Goal: Information Seeking & Learning: Check status

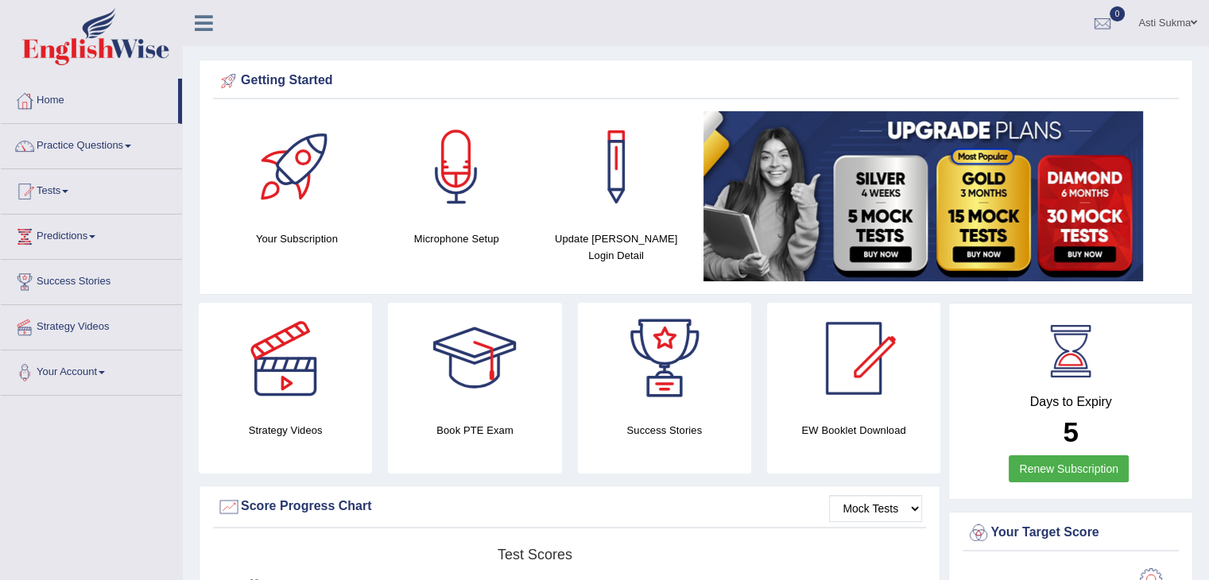
click at [1023, 42] on ul "Asti Sukma Toggle navigation Username: AstiS Access Type: Online Subscription: …" at bounding box center [849, 22] width 718 height 45
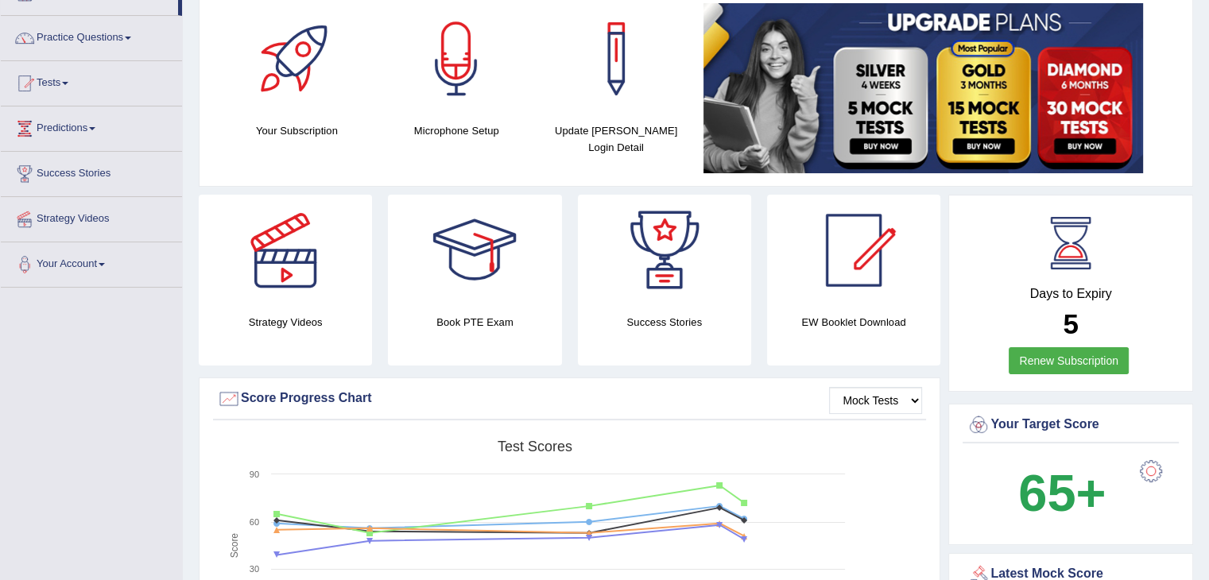
scroll to position [65, 0]
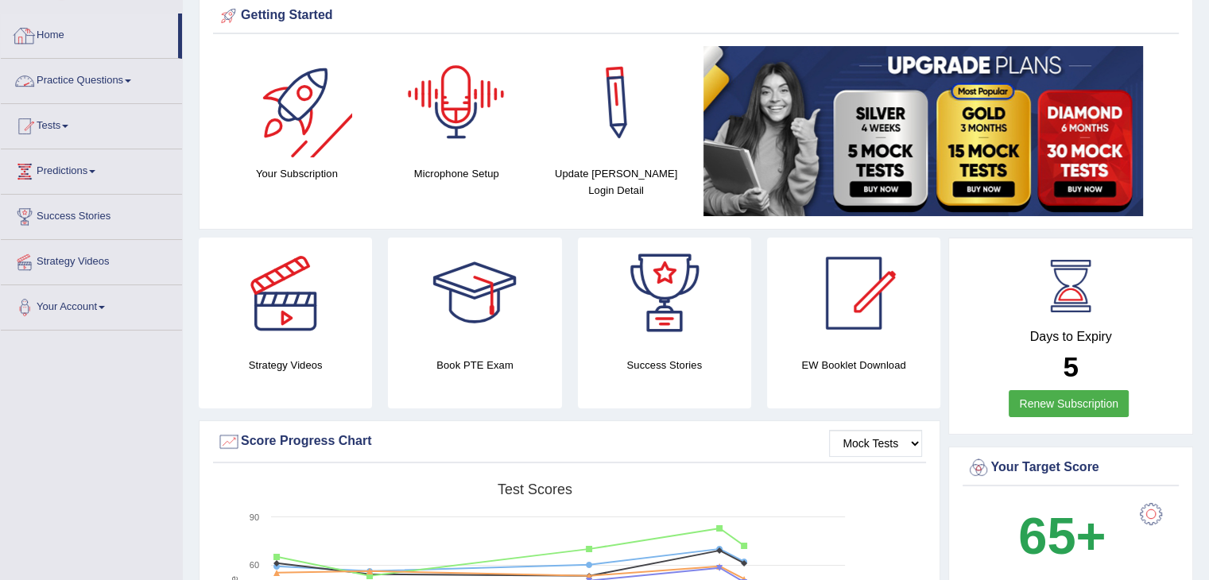
click at [48, 37] on link "Home" at bounding box center [89, 34] width 177 height 40
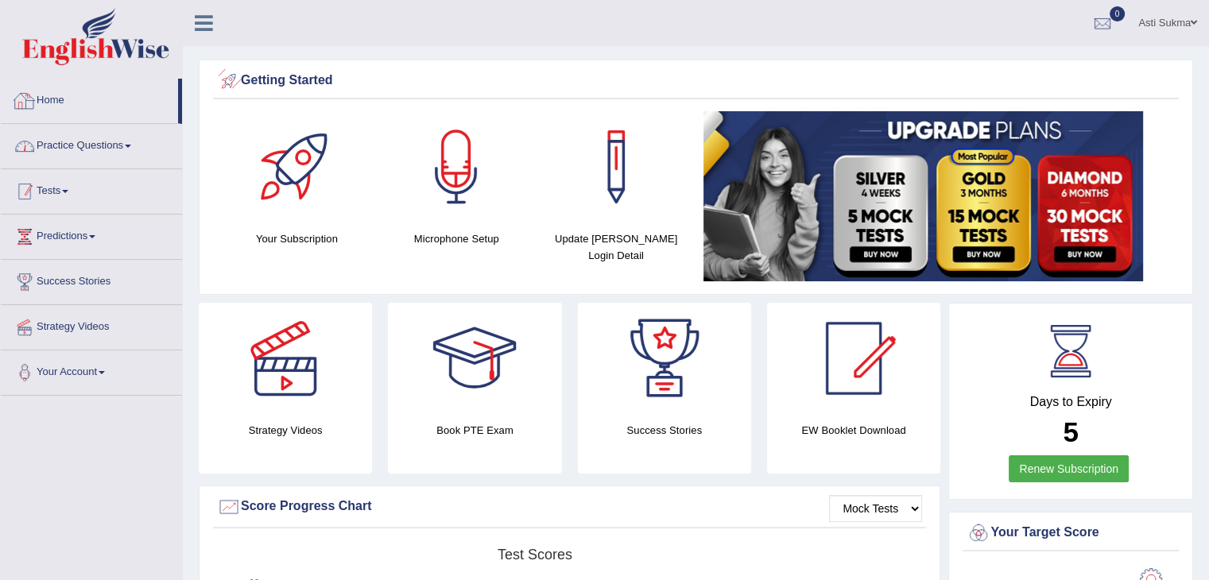
click at [67, 192] on link "Tests" at bounding box center [91, 189] width 181 height 40
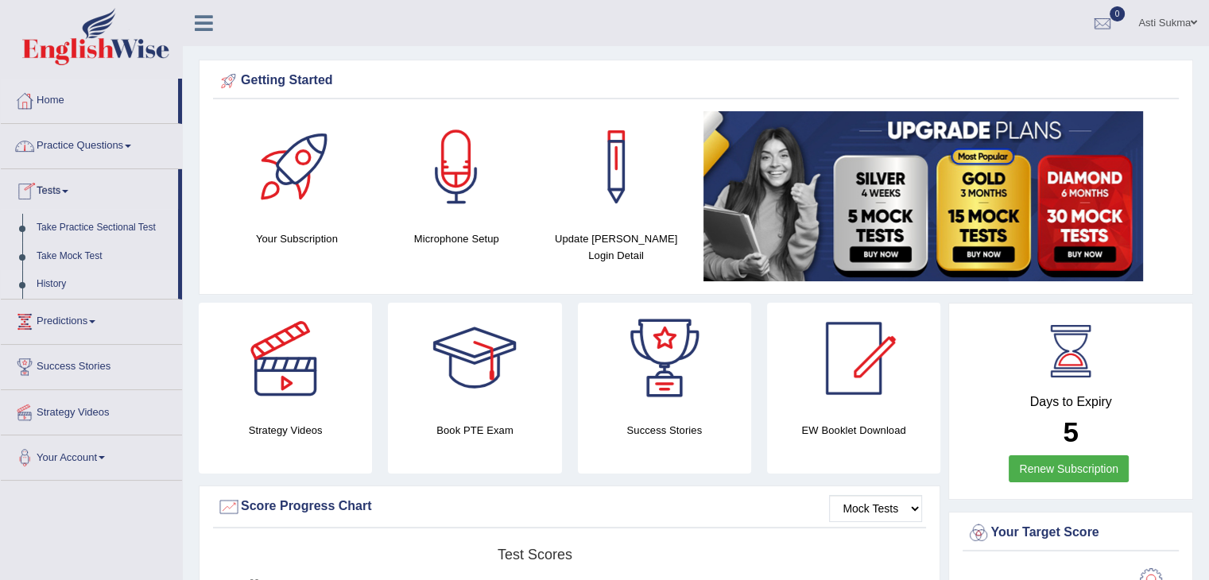
click at [38, 288] on link "History" at bounding box center [103, 284] width 149 height 29
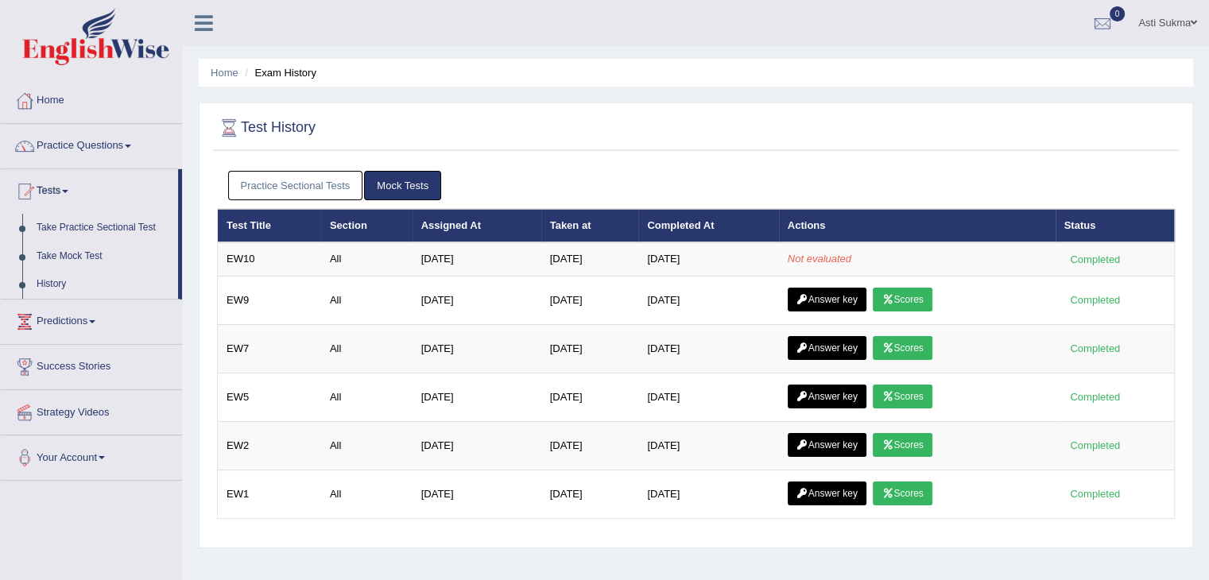
click at [306, 180] on link "Practice Sectional Tests" at bounding box center [295, 185] width 135 height 29
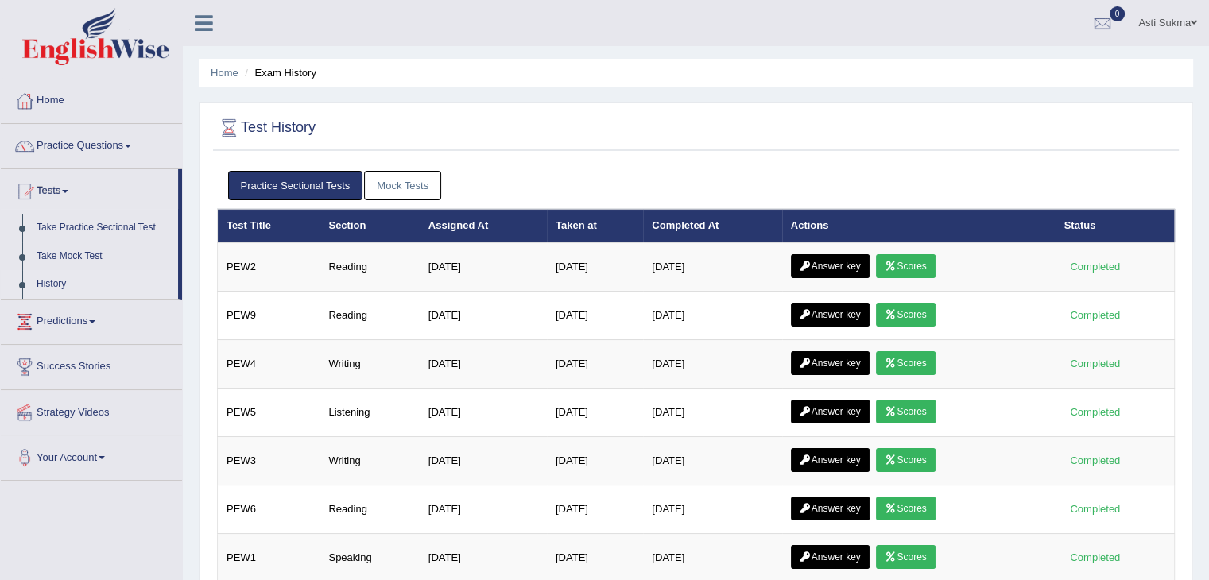
click at [399, 191] on link "Mock Tests" at bounding box center [402, 185] width 77 height 29
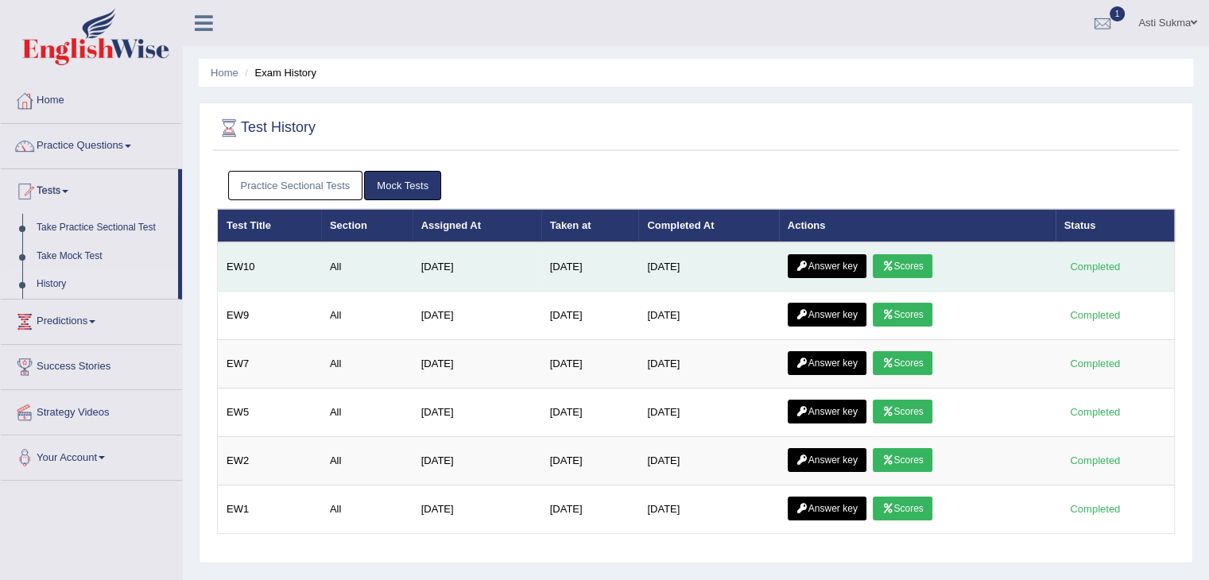
click at [901, 269] on link "Scores" at bounding box center [901, 266] width 59 height 24
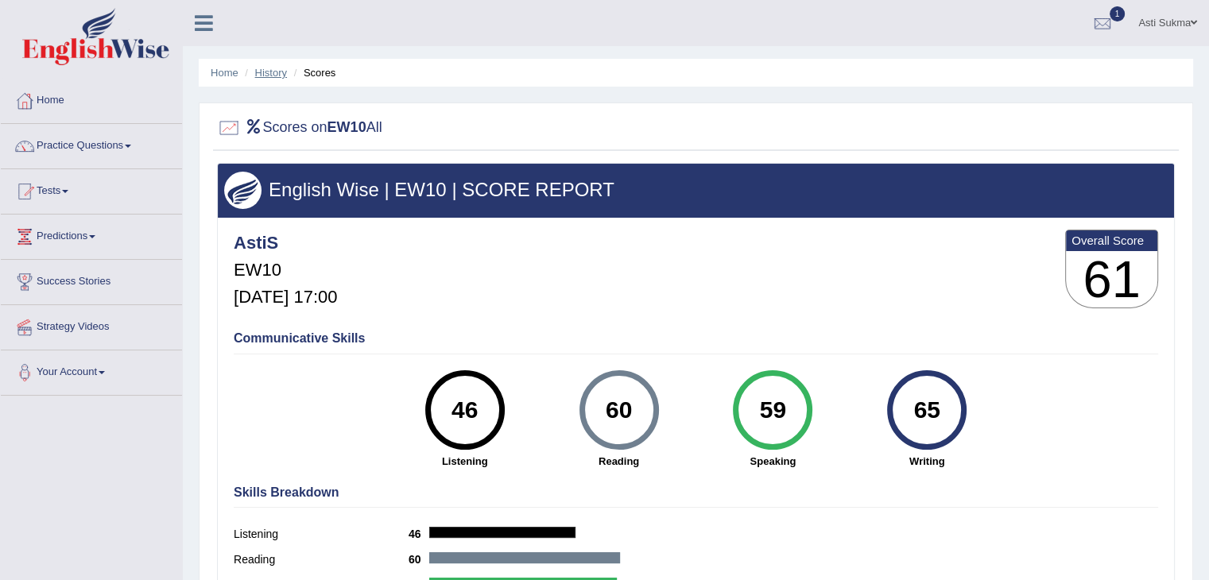
click at [273, 67] on link "History" at bounding box center [271, 73] width 32 height 12
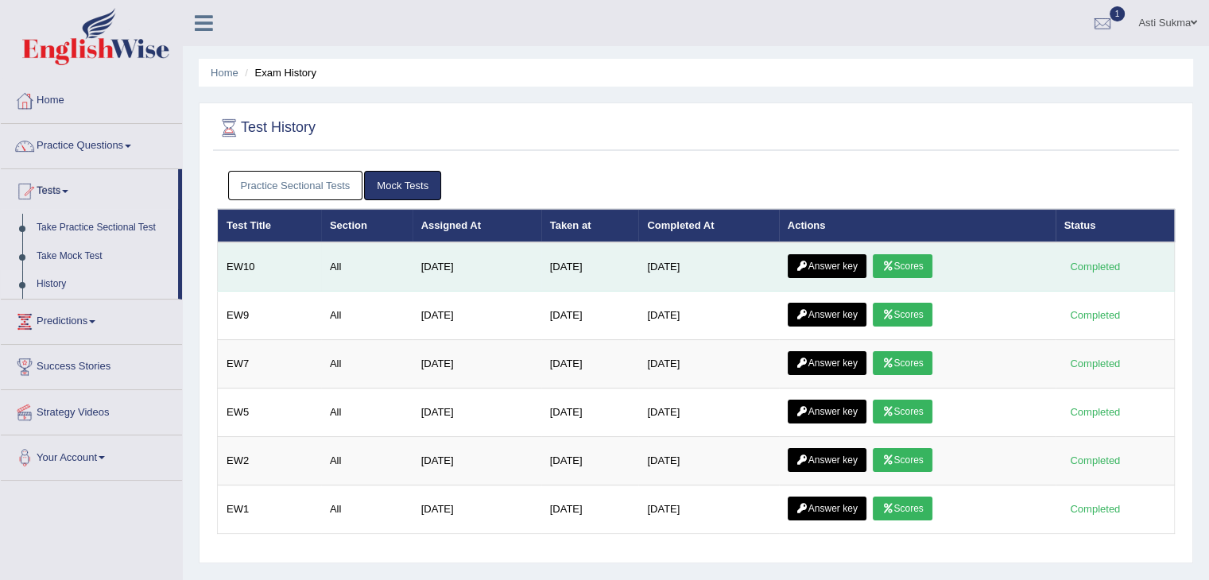
click at [834, 273] on link "Answer key" at bounding box center [826, 266] width 79 height 24
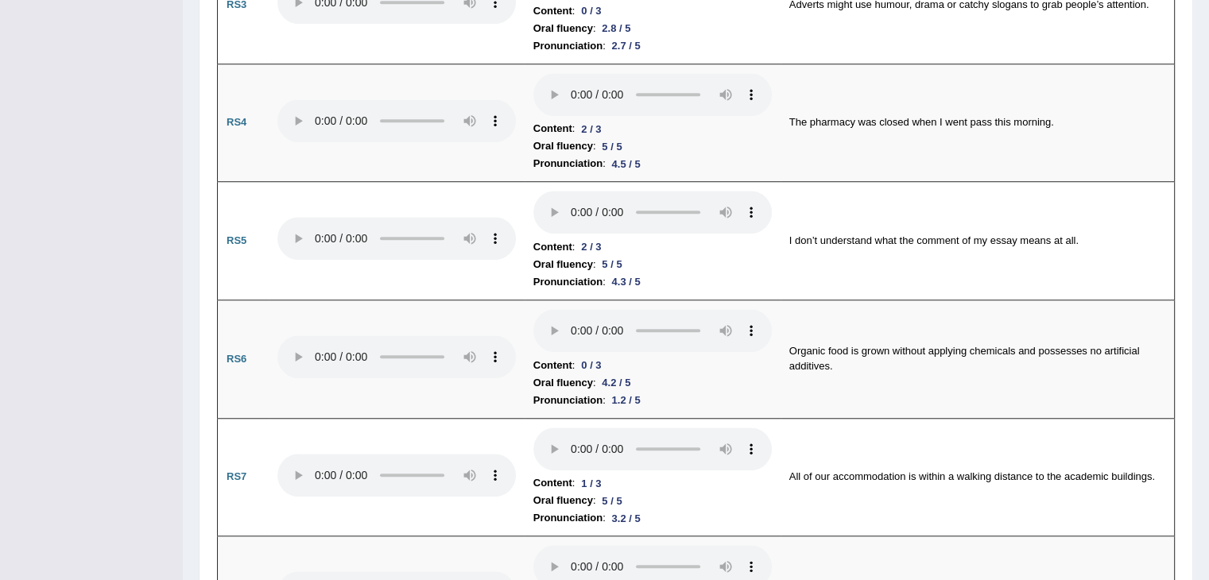
scroll to position [1312, 0]
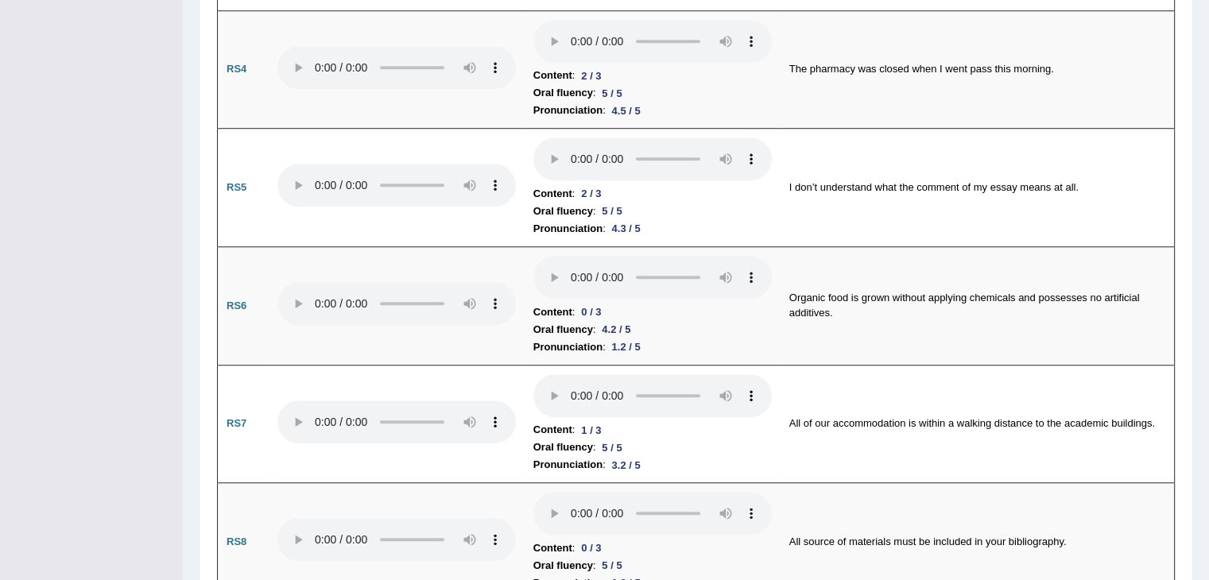
drag, startPoint x: 1220, startPoint y: 56, endPoint x: 1220, endPoint y: 183, distance: 126.3
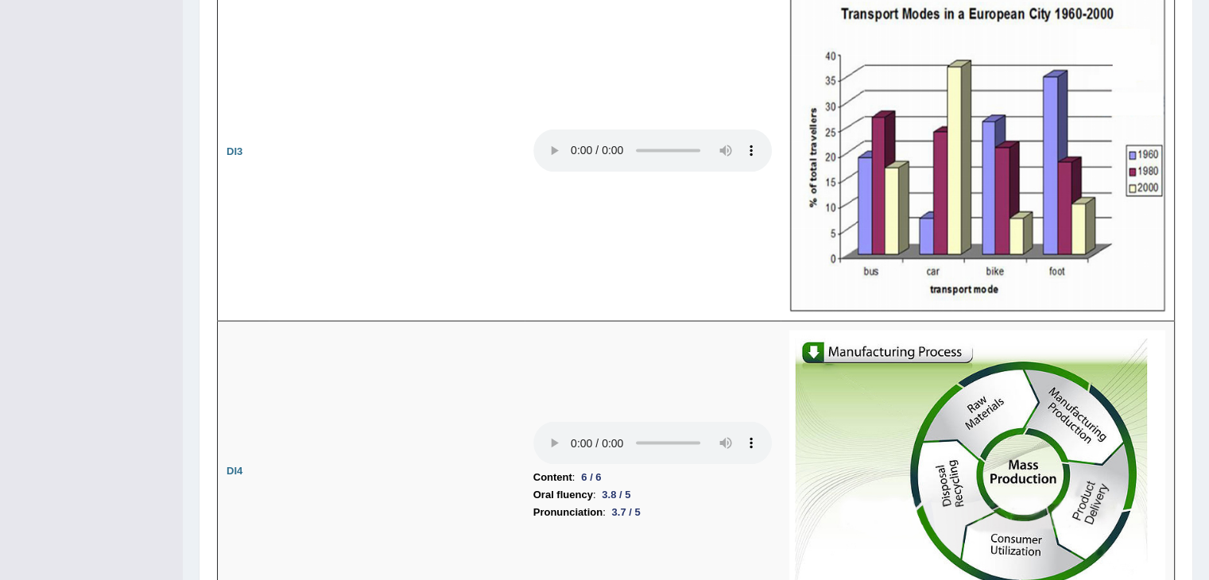
scroll to position [2800, 0]
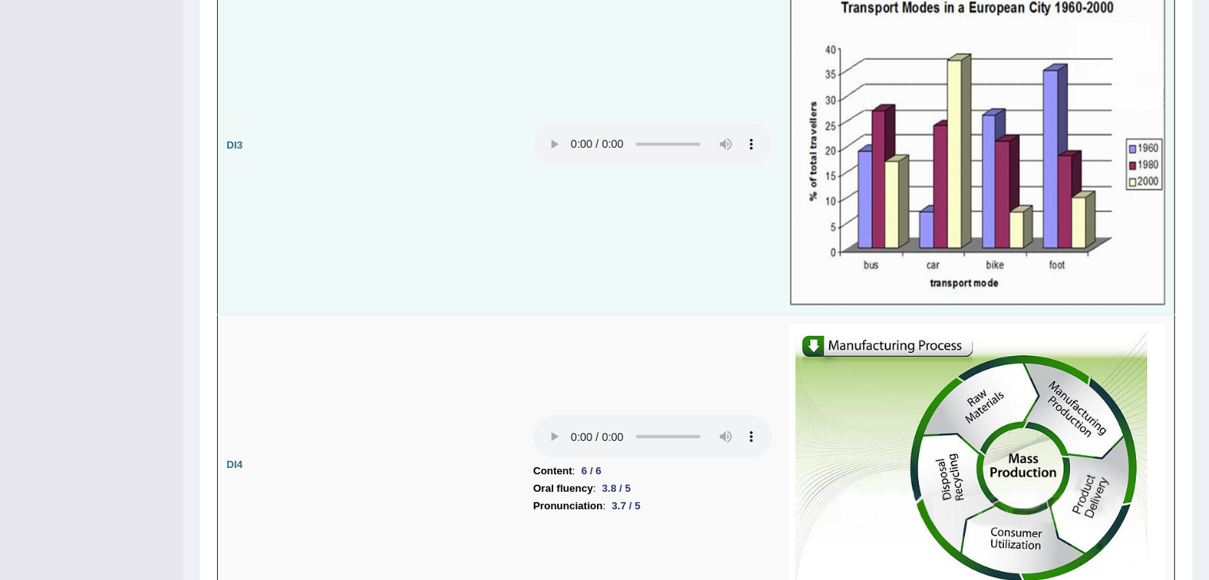
click at [939, 214] on img at bounding box center [977, 145] width 376 height 319
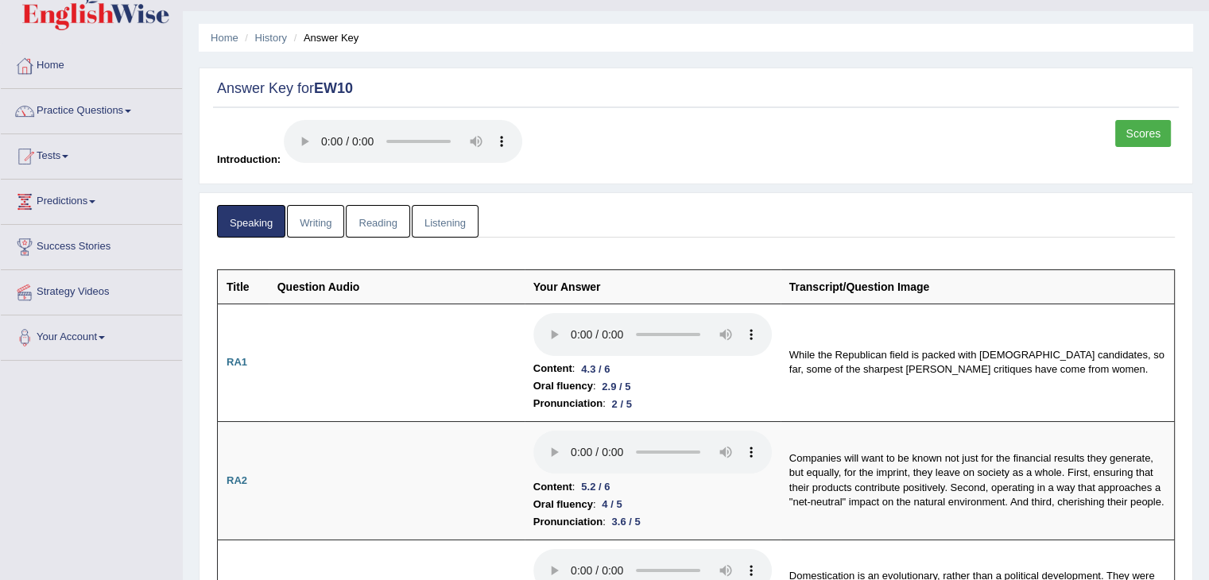
scroll to position [80, 0]
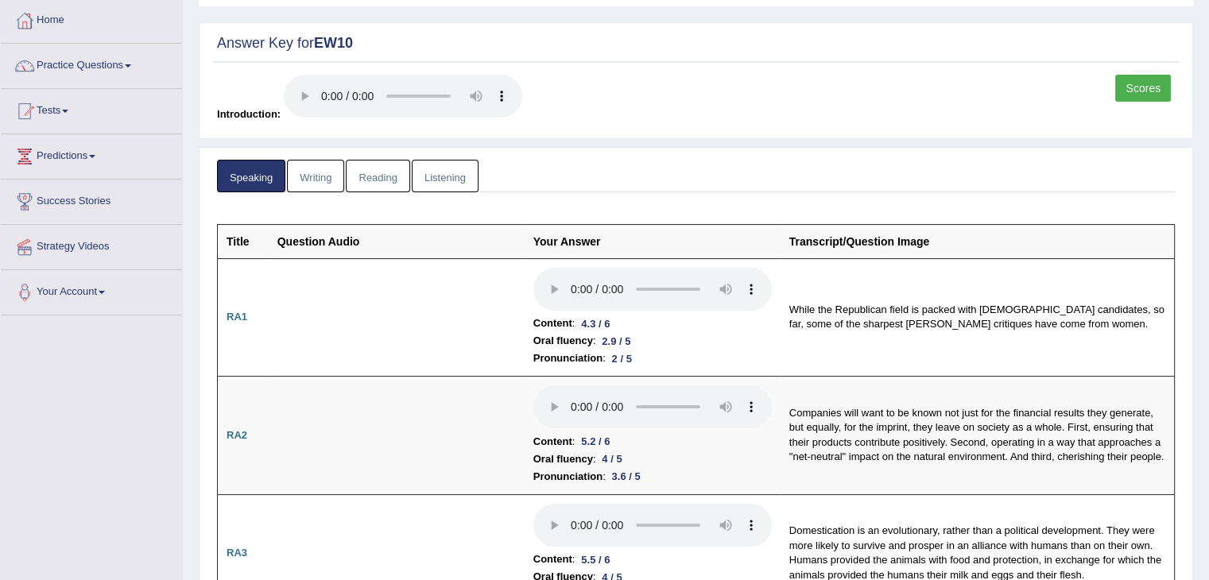
click at [308, 173] on link "Writing" at bounding box center [315, 176] width 57 height 33
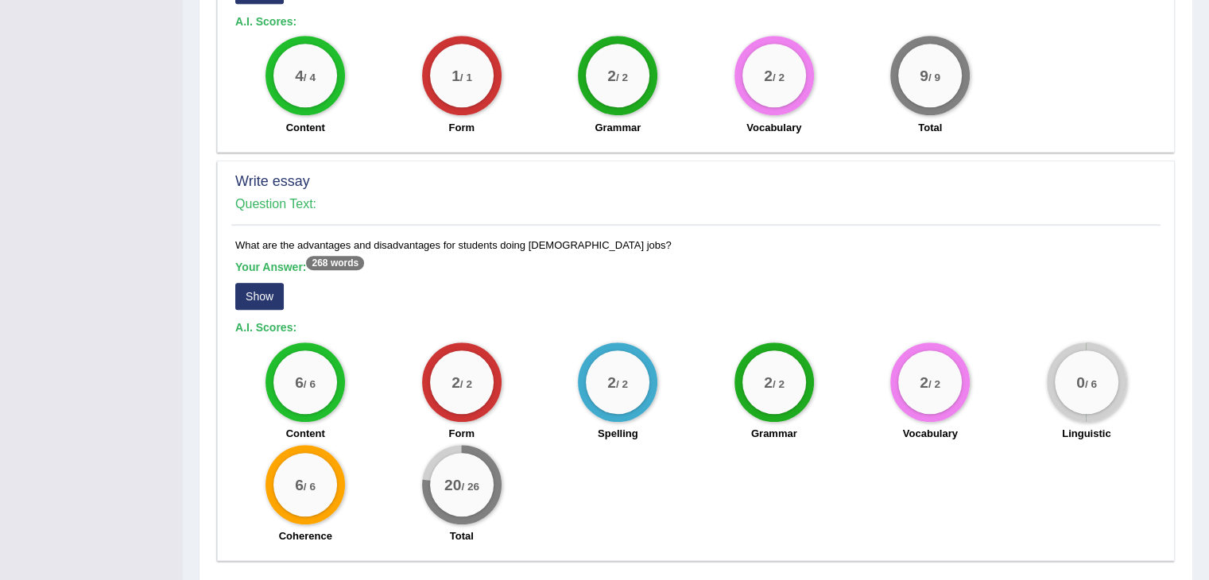
scroll to position [1128, 0]
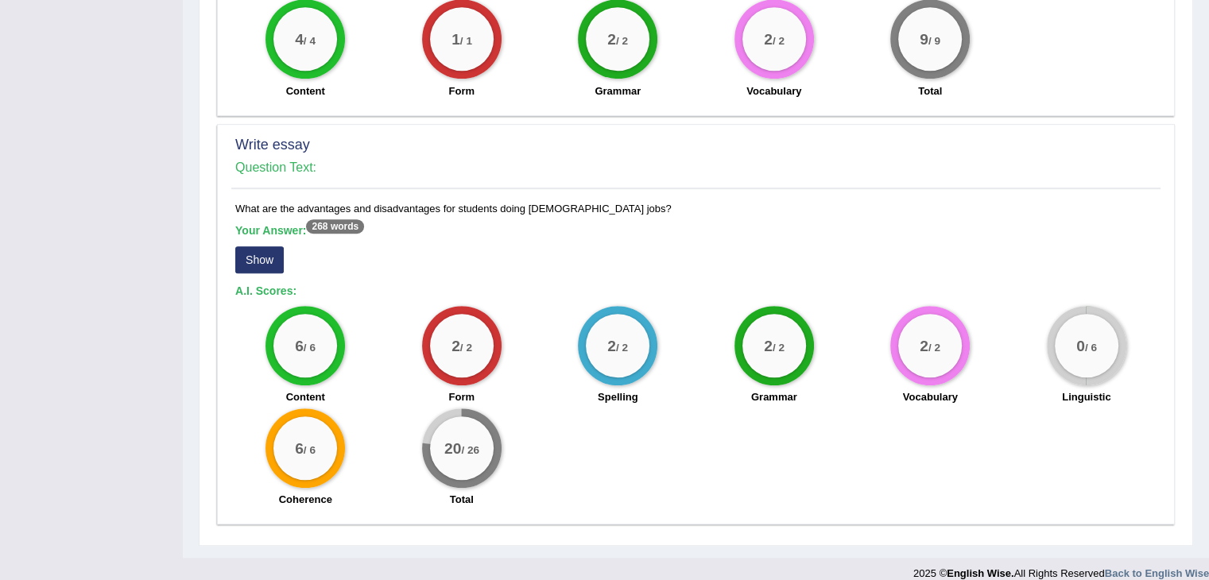
click at [234, 241] on div "What are the advantages and disadvantages for students doing part-time jobs? Yo…" at bounding box center [695, 358] width 929 height 315
click at [257, 246] on button "Show" at bounding box center [259, 259] width 48 height 27
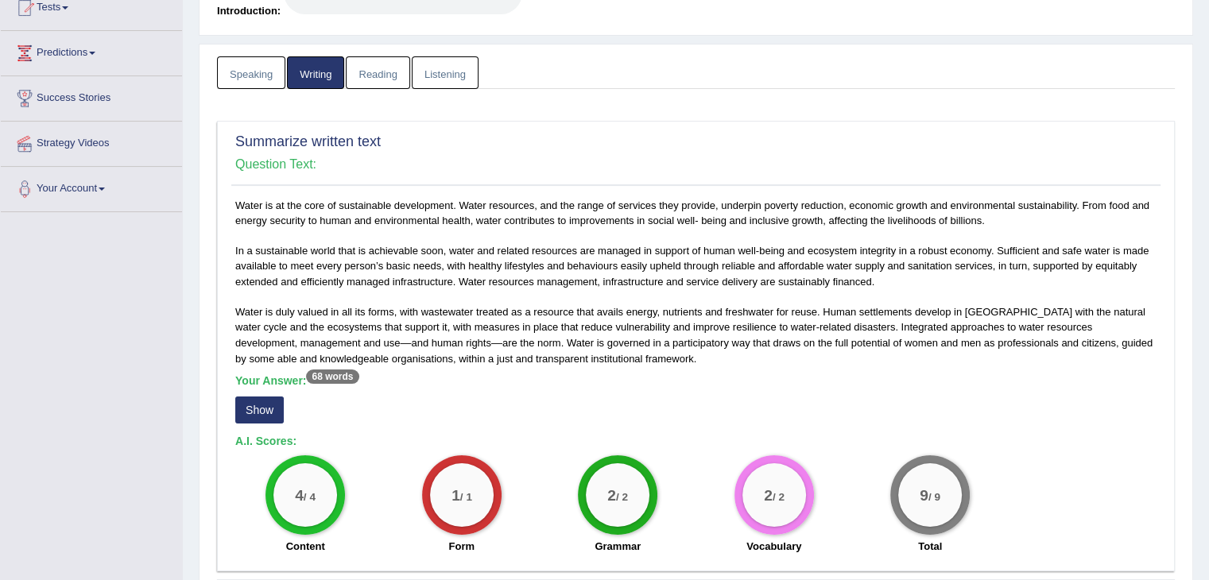
scroll to position [0, 0]
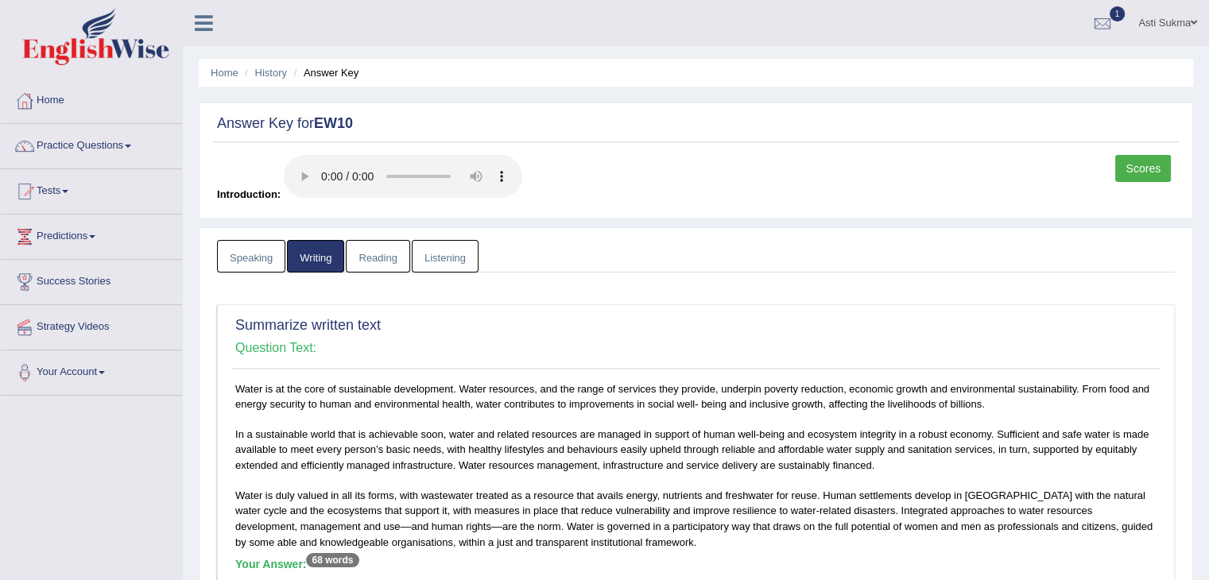
click at [383, 252] on link "Reading" at bounding box center [378, 256] width 64 height 33
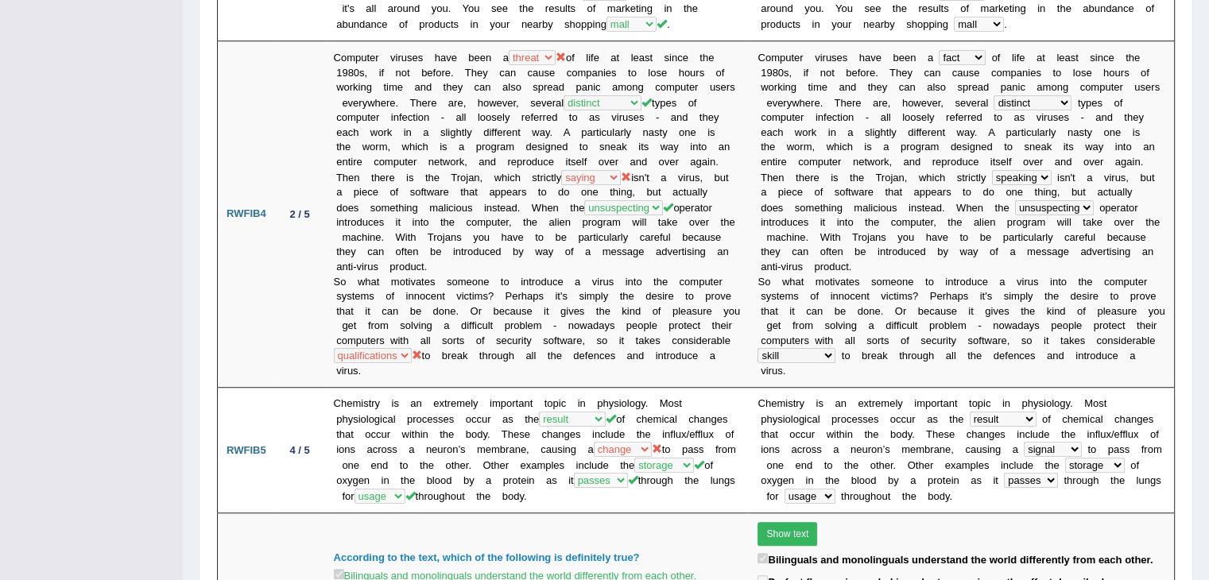
scroll to position [958, 0]
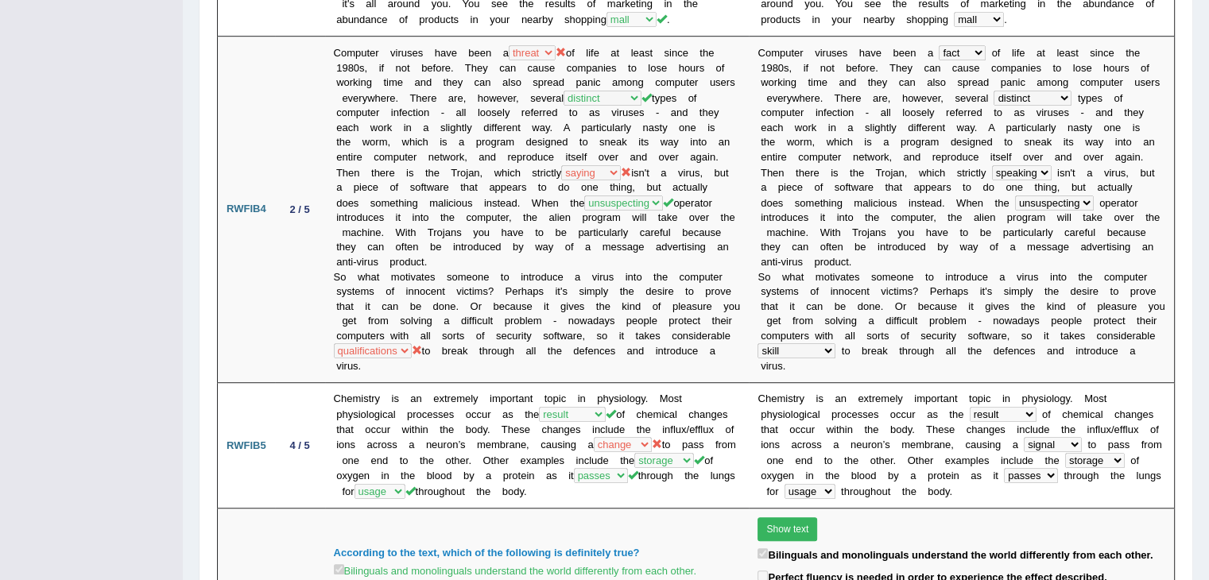
drag, startPoint x: 1206, startPoint y: 223, endPoint x: 1206, endPoint y: 250, distance: 27.0
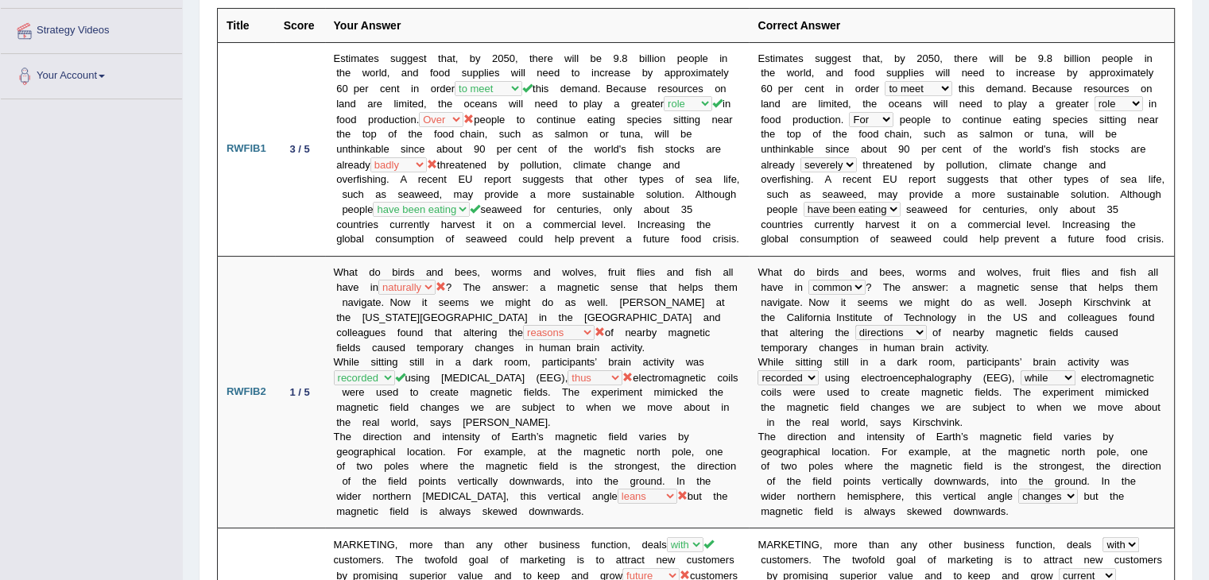
scroll to position [0, 0]
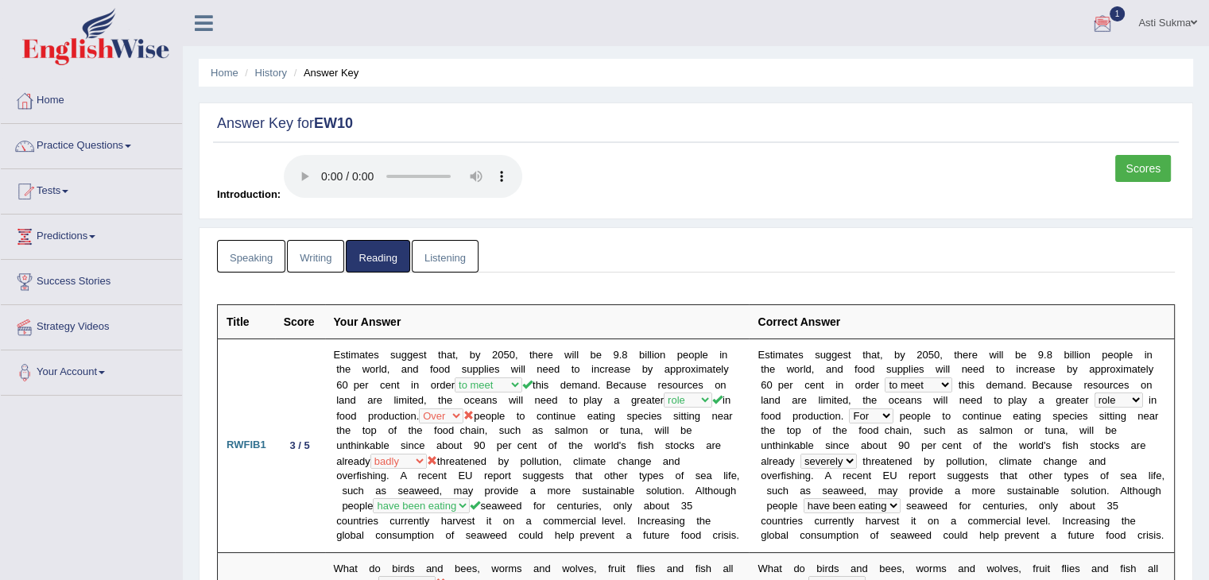
click at [458, 254] on link "Listening" at bounding box center [445, 256] width 67 height 33
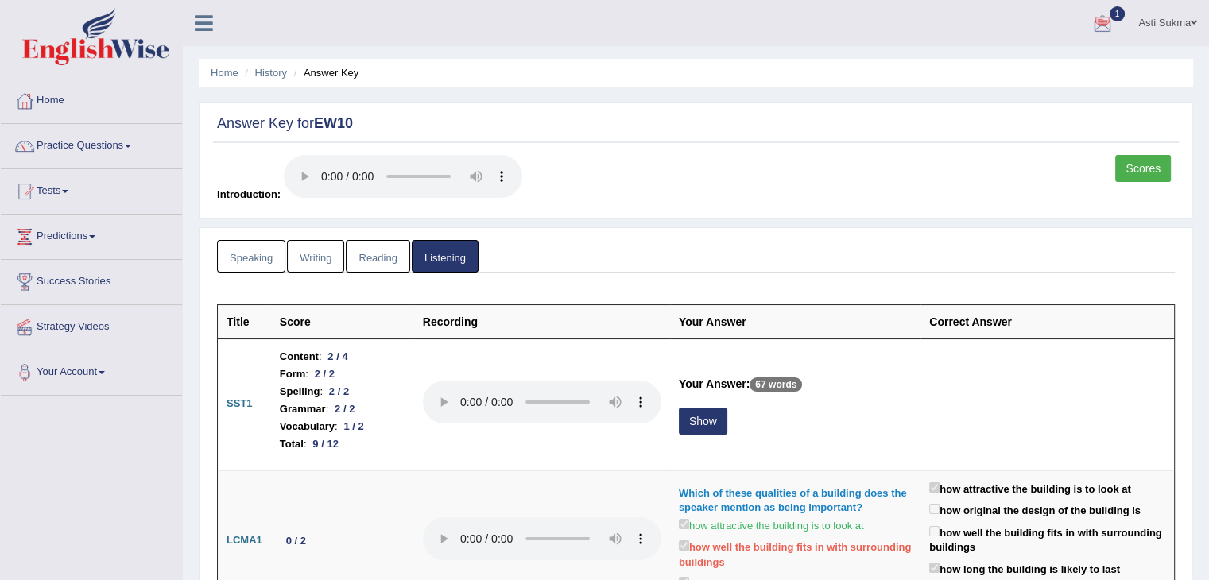
click at [397, 260] on link "Reading" at bounding box center [378, 256] width 64 height 33
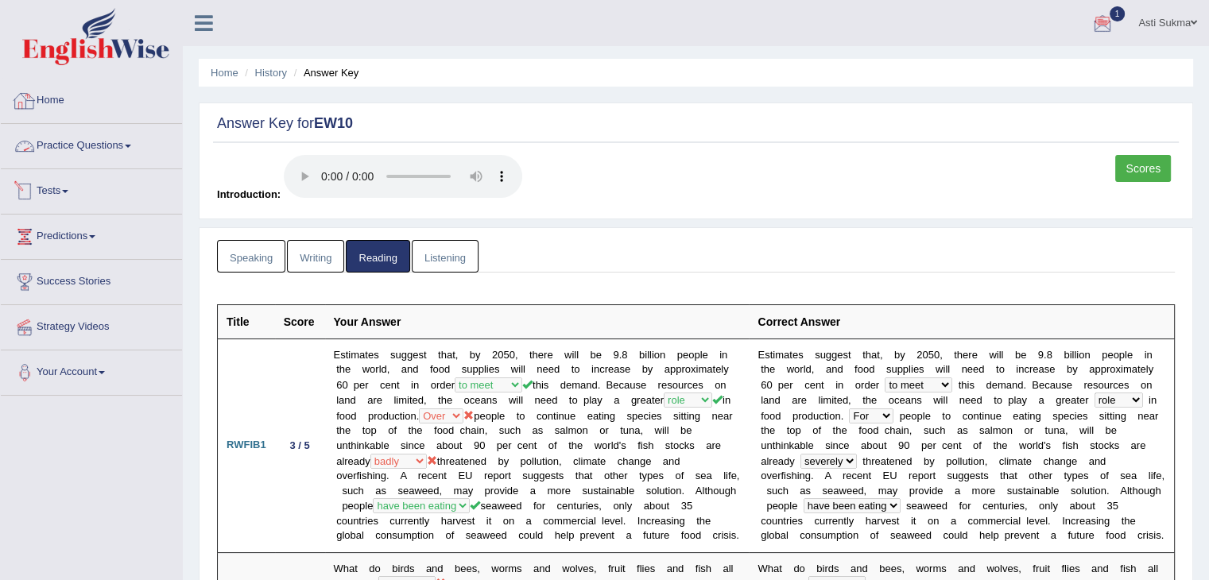
click at [56, 101] on link "Home" at bounding box center [91, 99] width 181 height 40
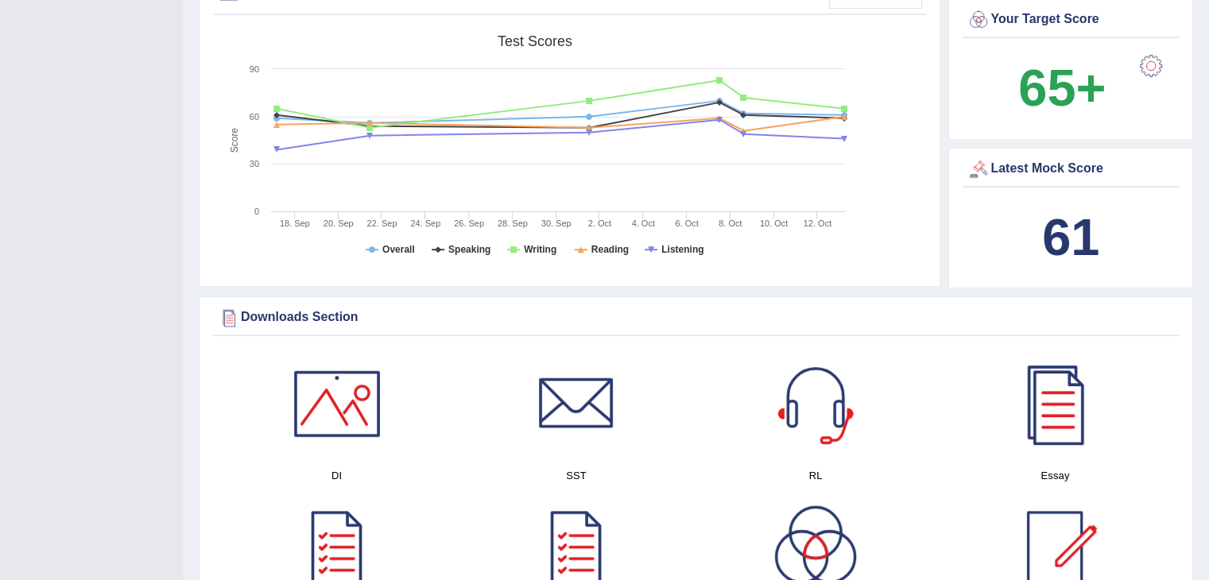
scroll to position [477, 0]
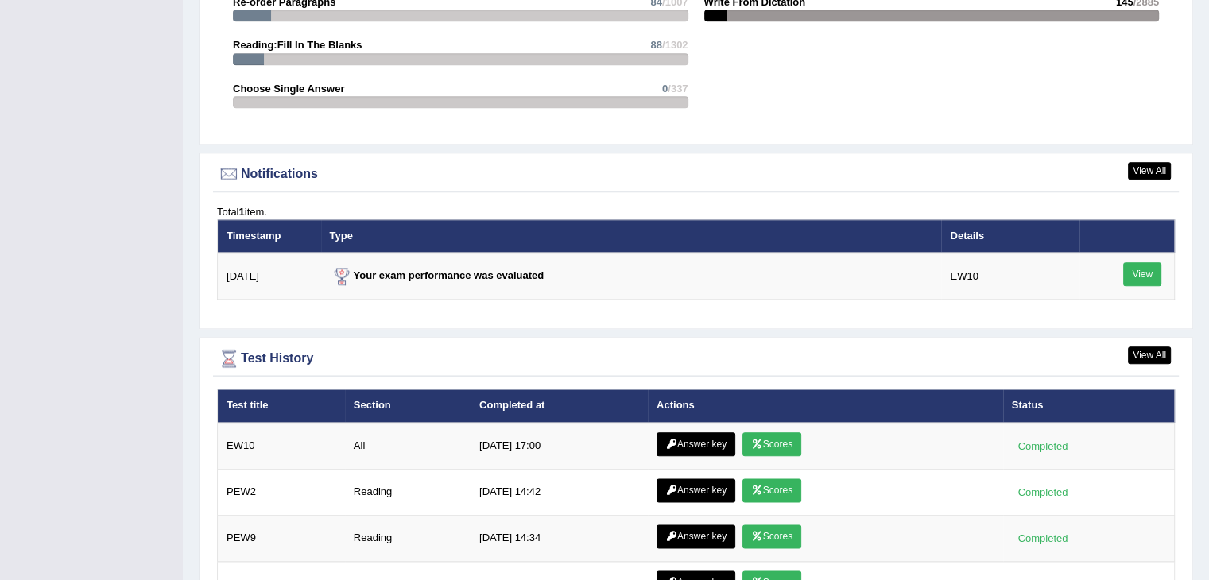
drag, startPoint x: 0, startPoint y: 0, endPoint x: 1215, endPoint y: 427, distance: 1287.7
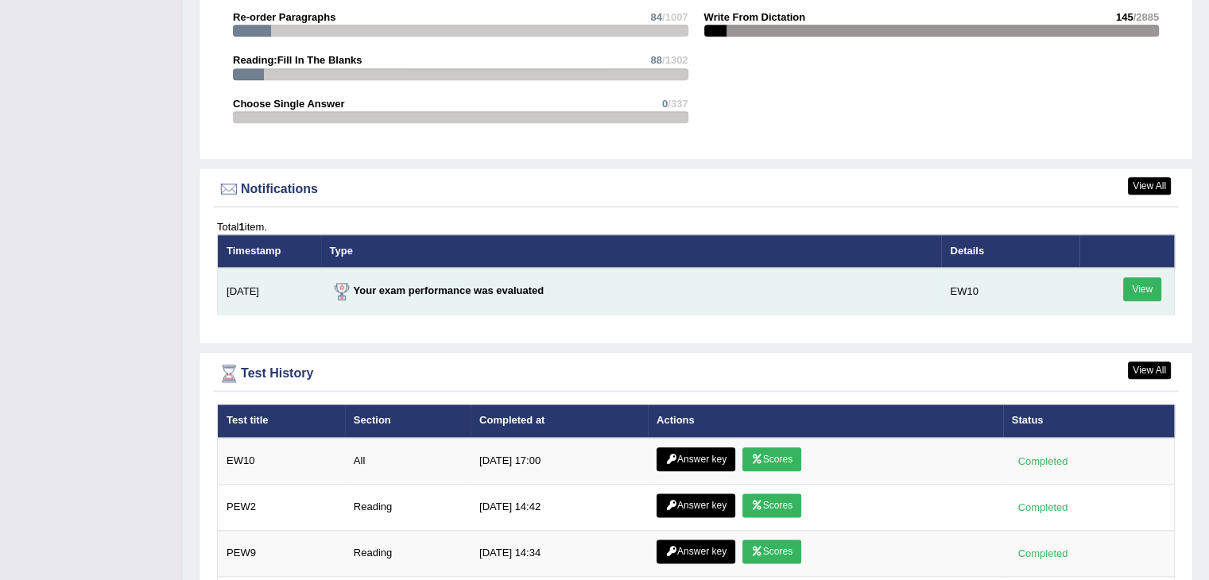
click at [1148, 284] on link "View" at bounding box center [1142, 289] width 38 height 24
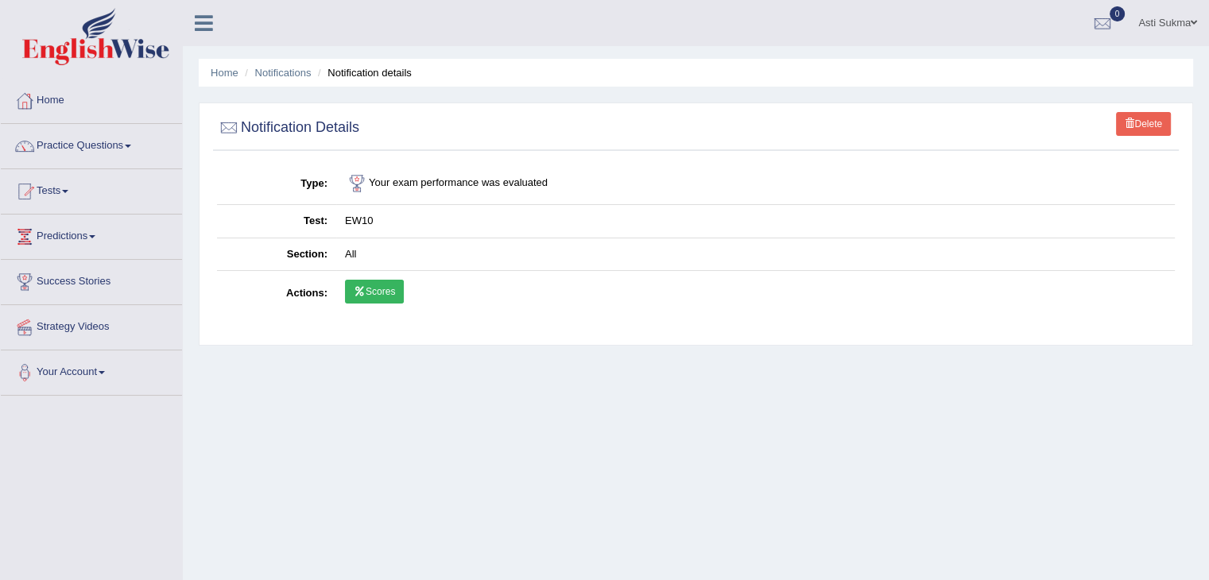
click at [381, 296] on link "Scores" at bounding box center [374, 292] width 59 height 24
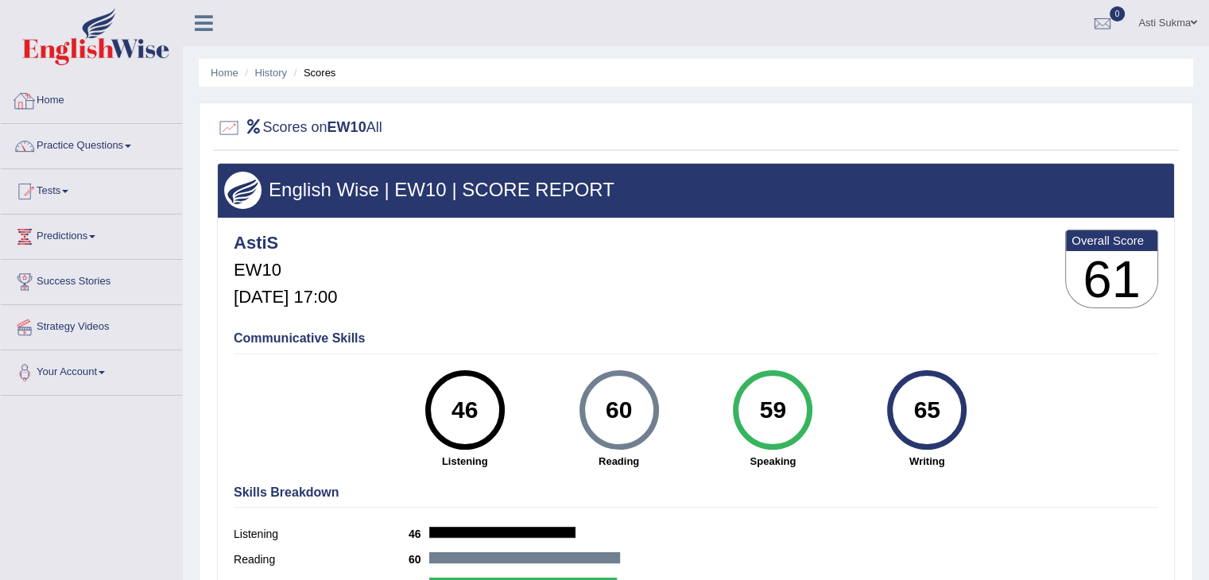
click at [26, 115] on link "Home" at bounding box center [91, 99] width 181 height 40
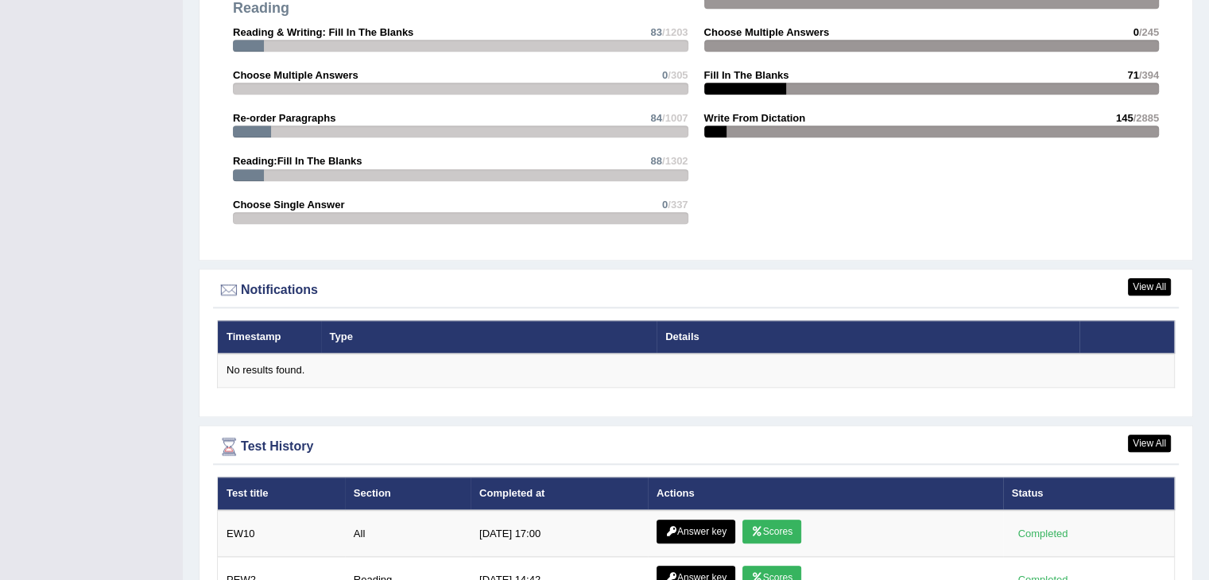
scroll to position [1723, 0]
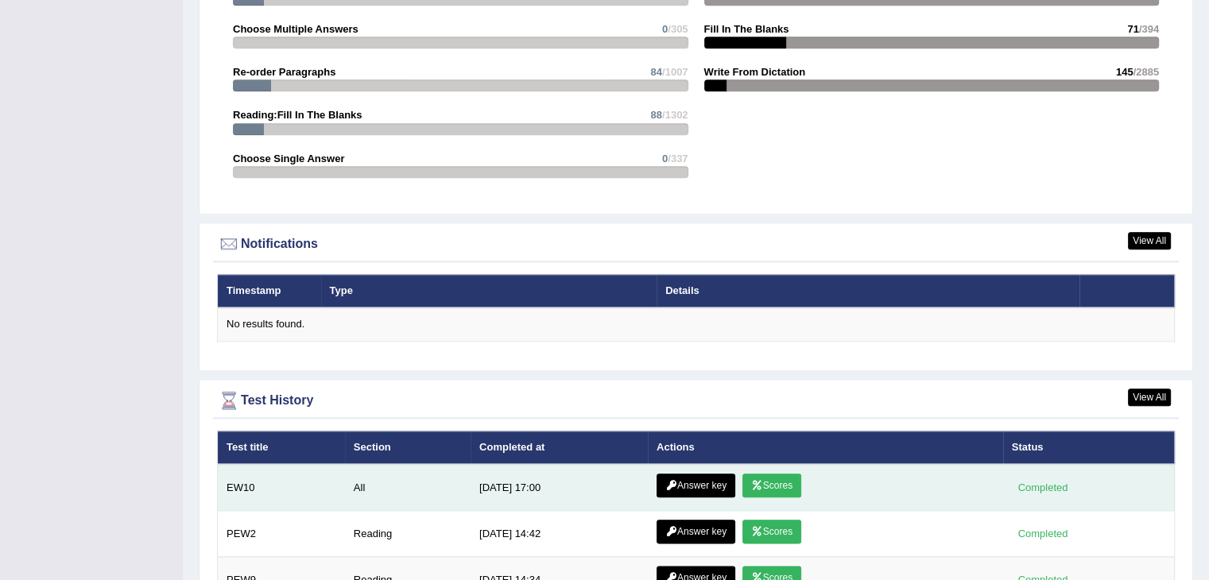
click at [766, 476] on link "Scores" at bounding box center [771, 486] width 59 height 24
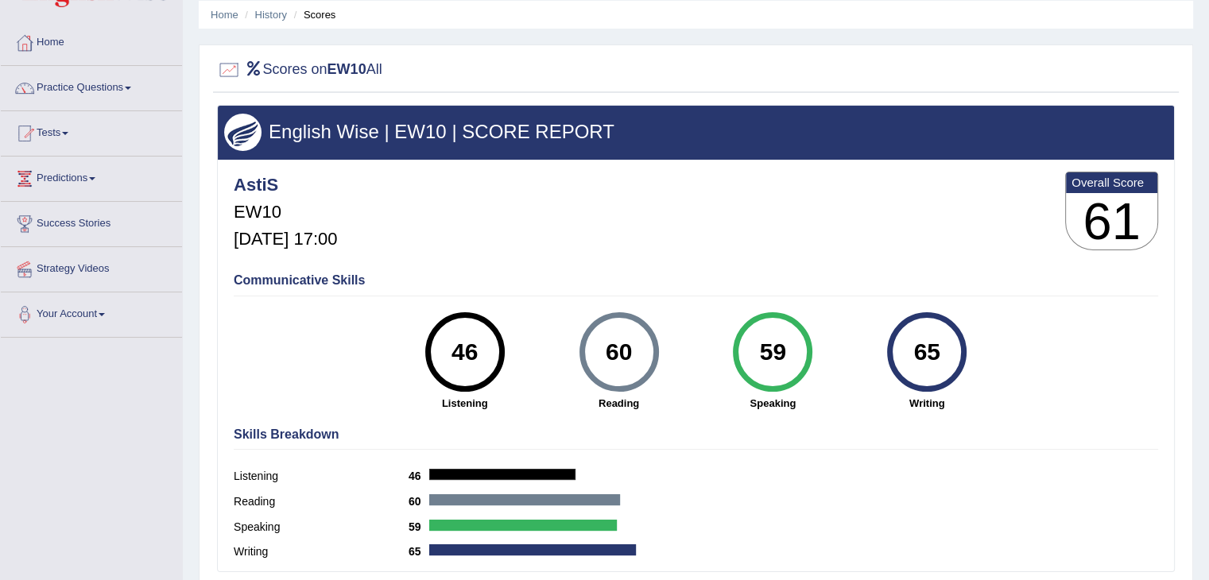
scroll to position [29, 0]
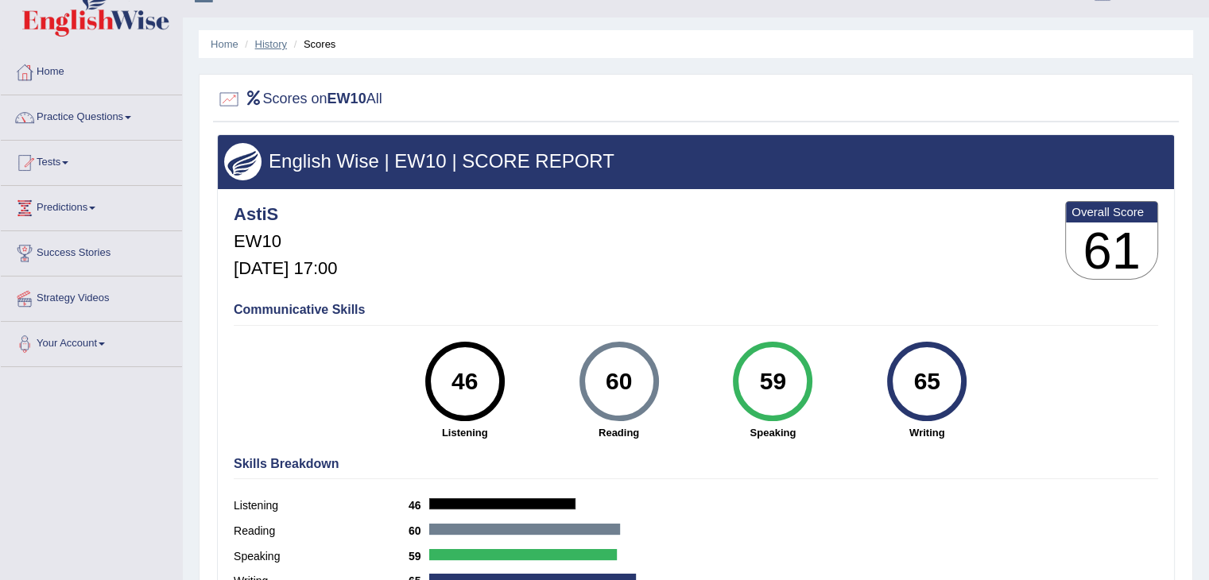
click at [268, 47] on link "History" at bounding box center [271, 44] width 32 height 12
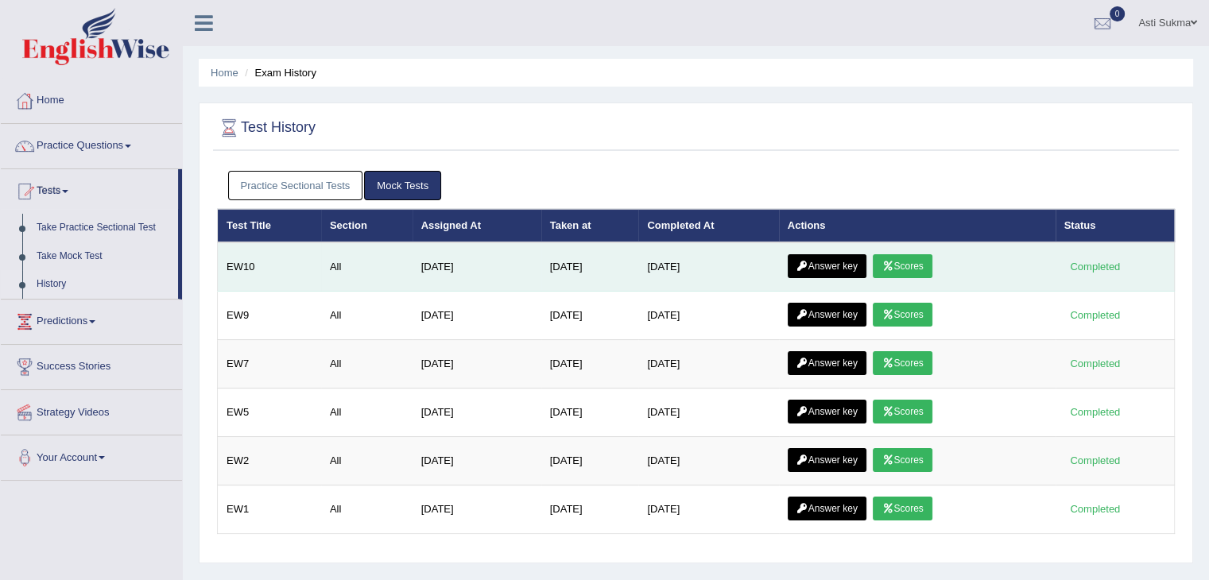
click at [838, 267] on link "Answer key" at bounding box center [826, 266] width 79 height 24
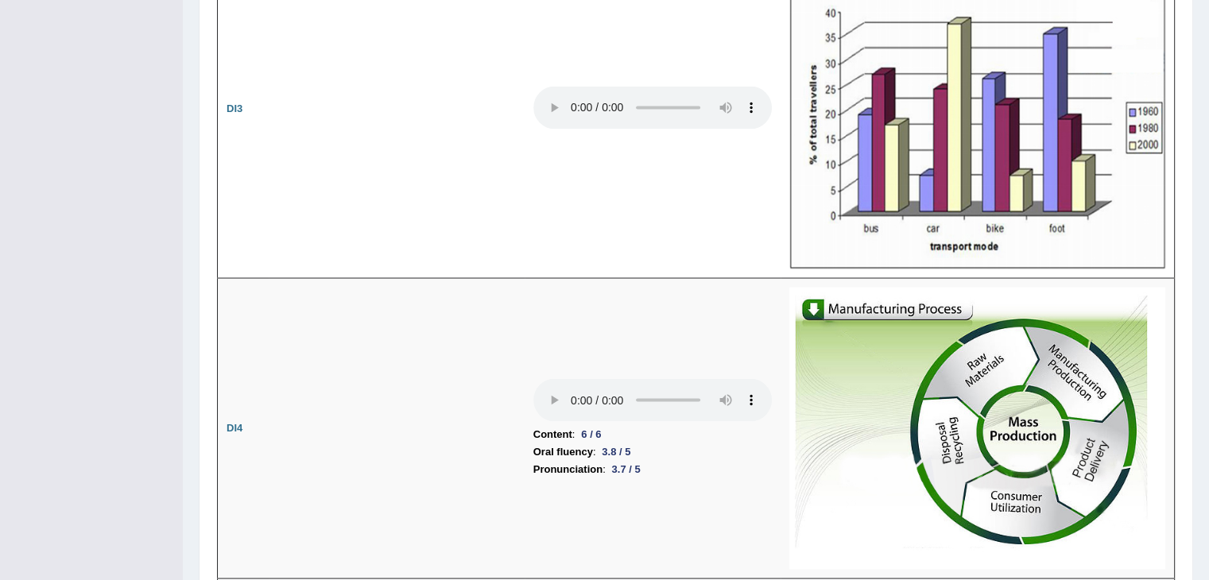
scroll to position [2606, 0]
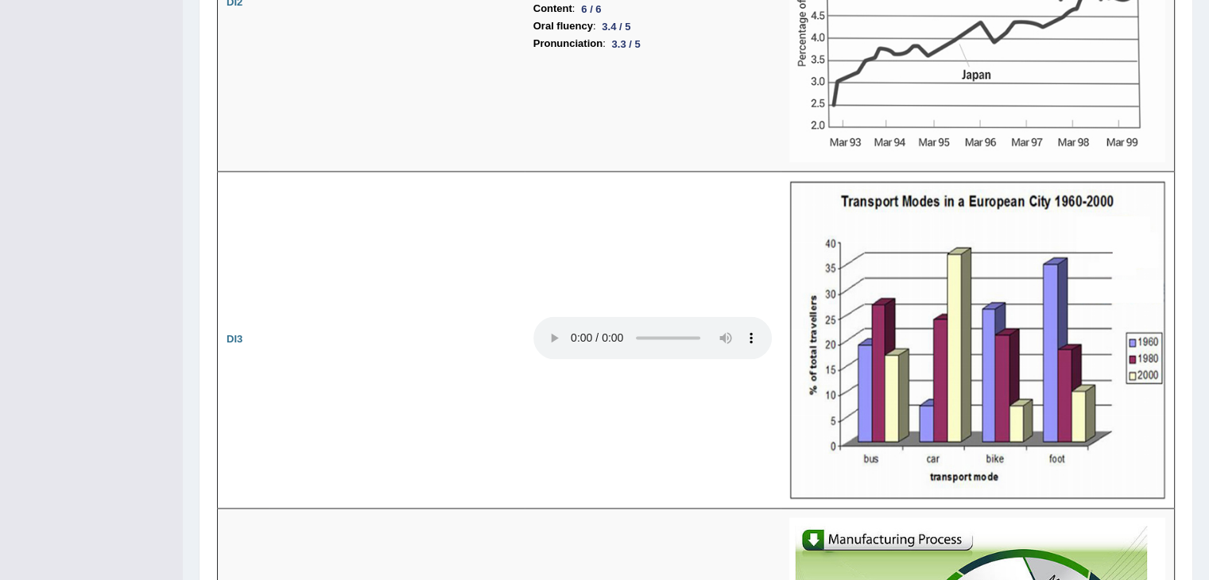
drag, startPoint x: 1220, startPoint y: 49, endPoint x: 1217, endPoint y: 300, distance: 251.1
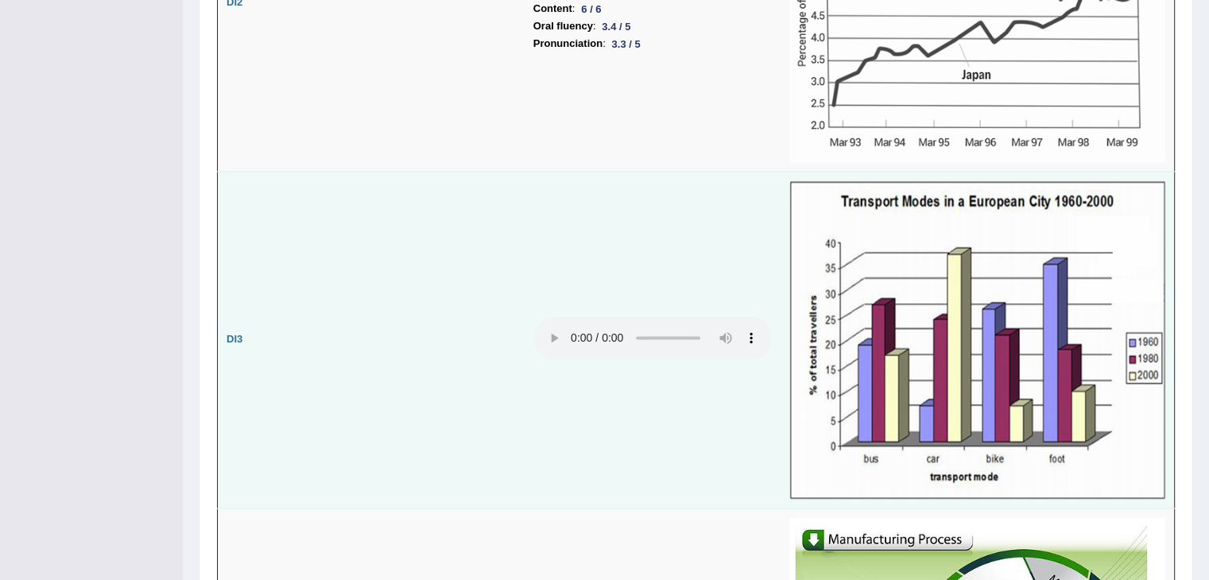
click at [818, 373] on img at bounding box center [977, 339] width 376 height 319
click at [748, 408] on td at bounding box center [652, 340] width 256 height 338
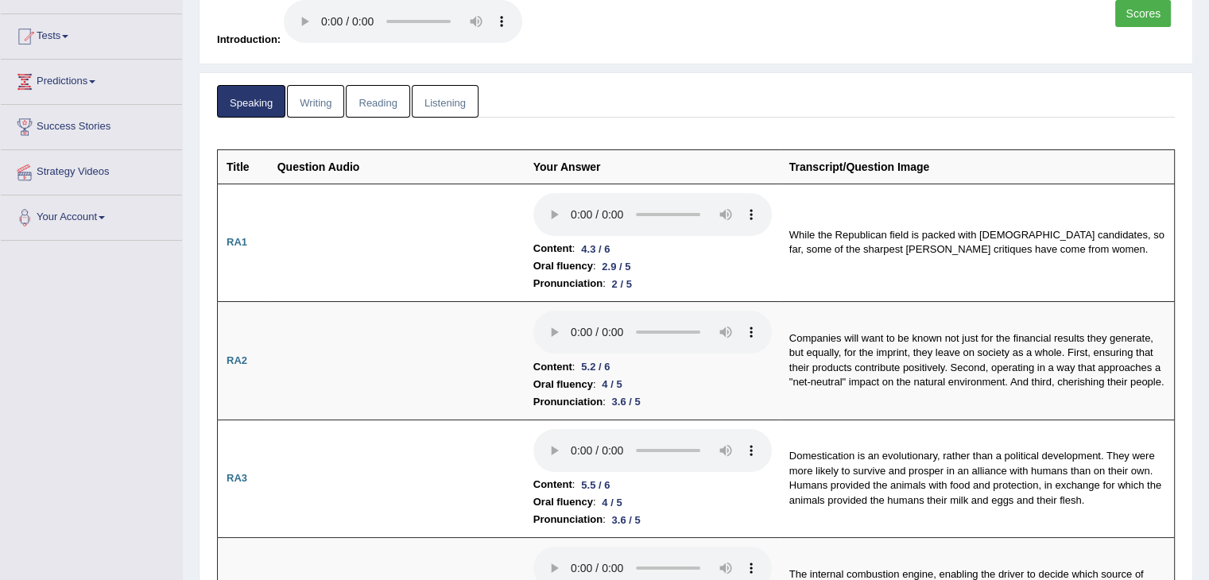
scroll to position [0, 0]
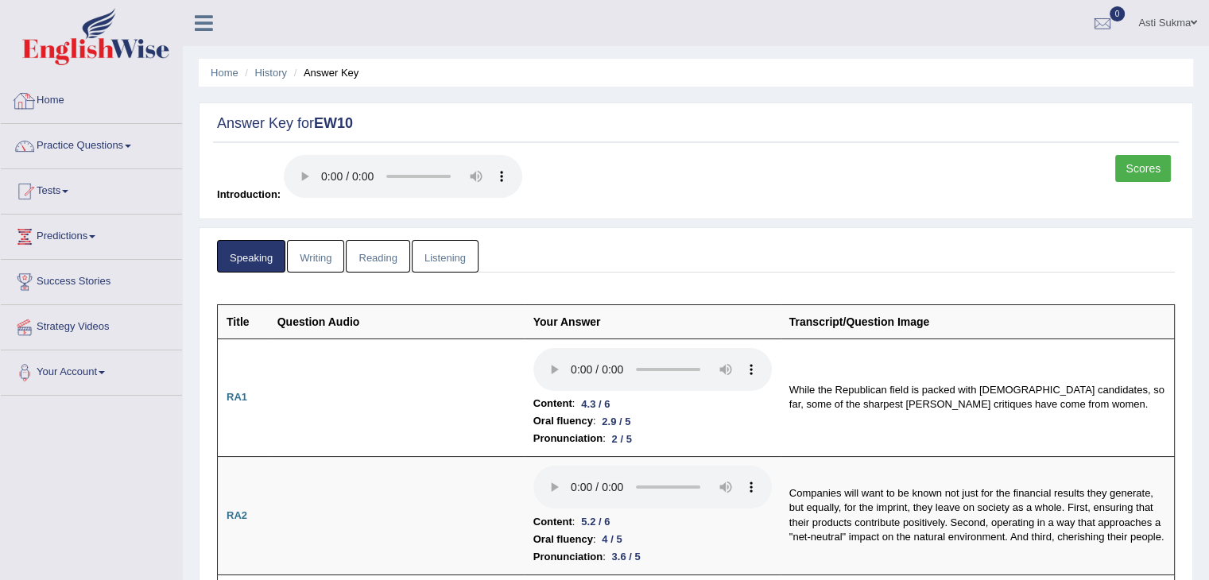
click at [114, 107] on link "Home" at bounding box center [91, 99] width 181 height 40
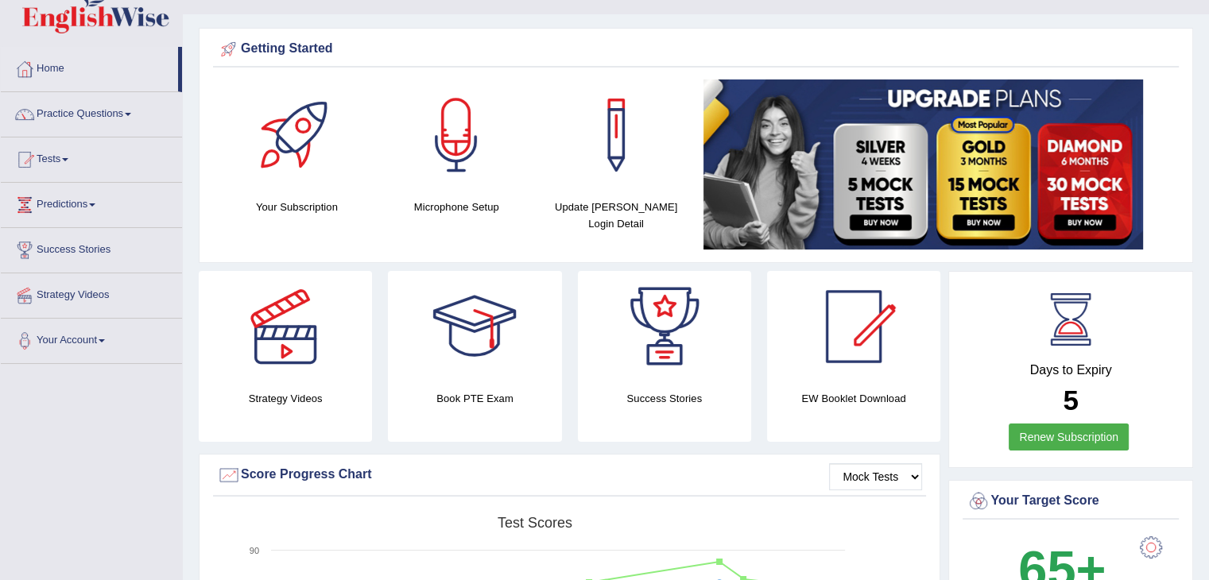
scroll to position [17, 0]
